Goal: Task Accomplishment & Management: Manage account settings

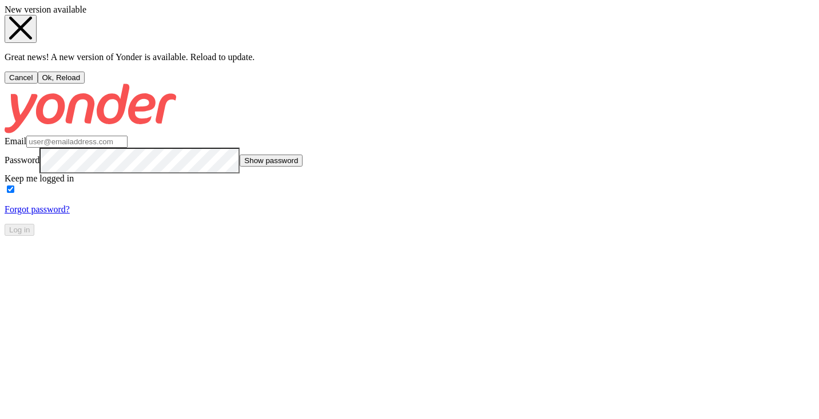
type input "[EMAIL_ADDRESS][DOMAIN_NAME]"
click at [85, 84] on button "Ok, Reload" at bounding box center [61, 77] width 47 height 12
